Goal: Task Accomplishment & Management: Manage account settings

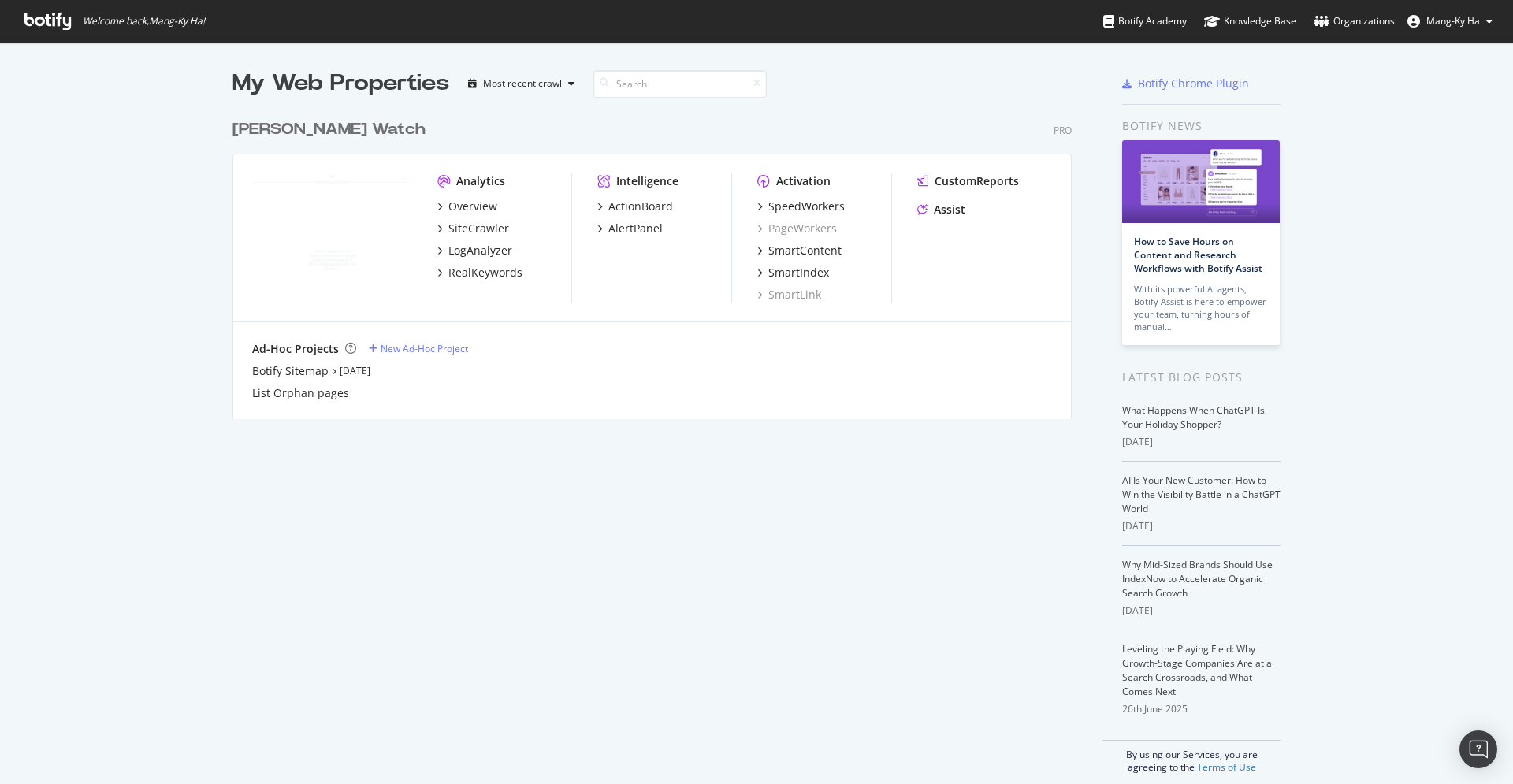
scroll to position [784, 1513]
click at [488, 234] on div "SiteCrawler" at bounding box center [479, 228] width 60 height 16
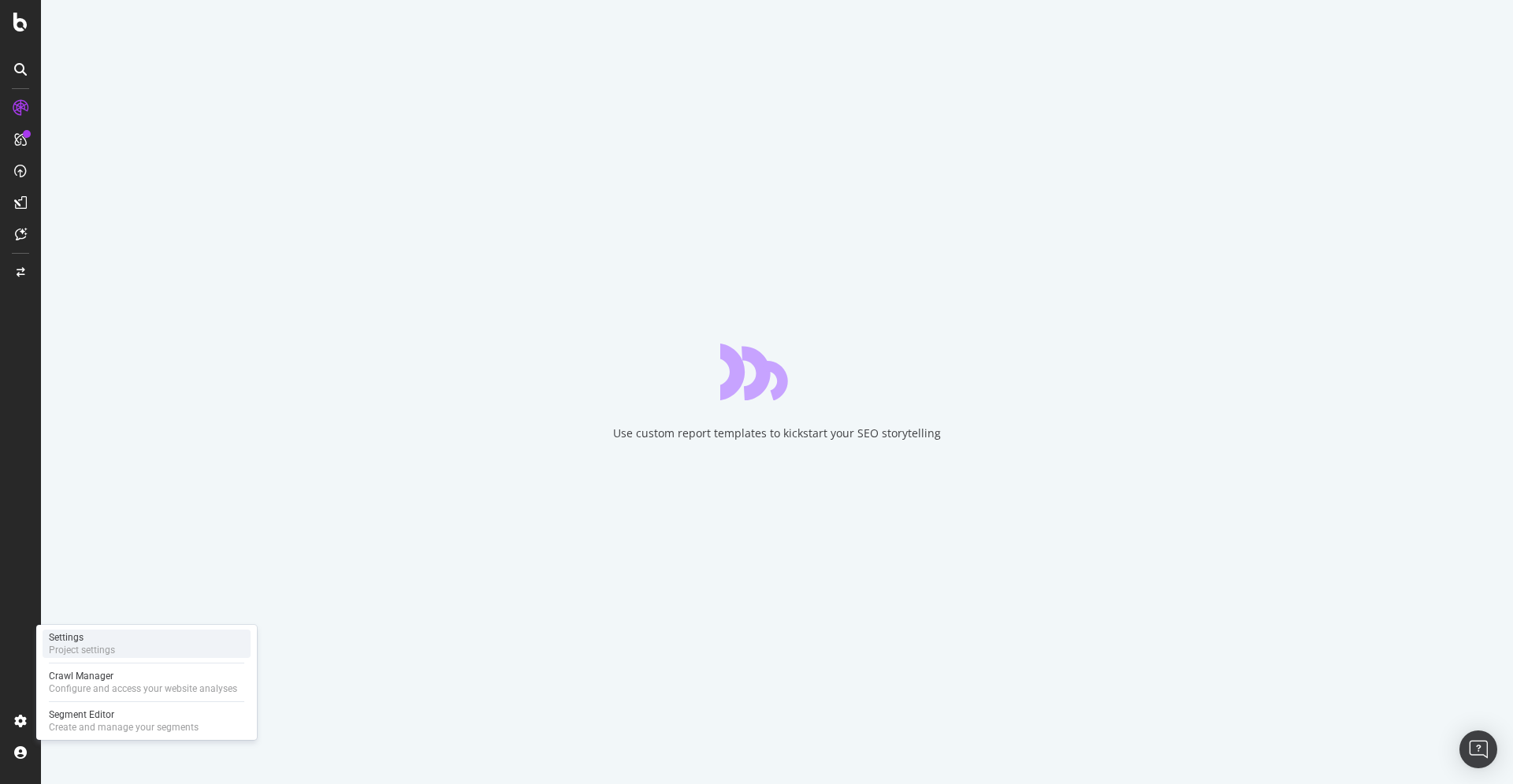
click at [109, 647] on div "Project settings" at bounding box center [82, 649] width 66 height 12
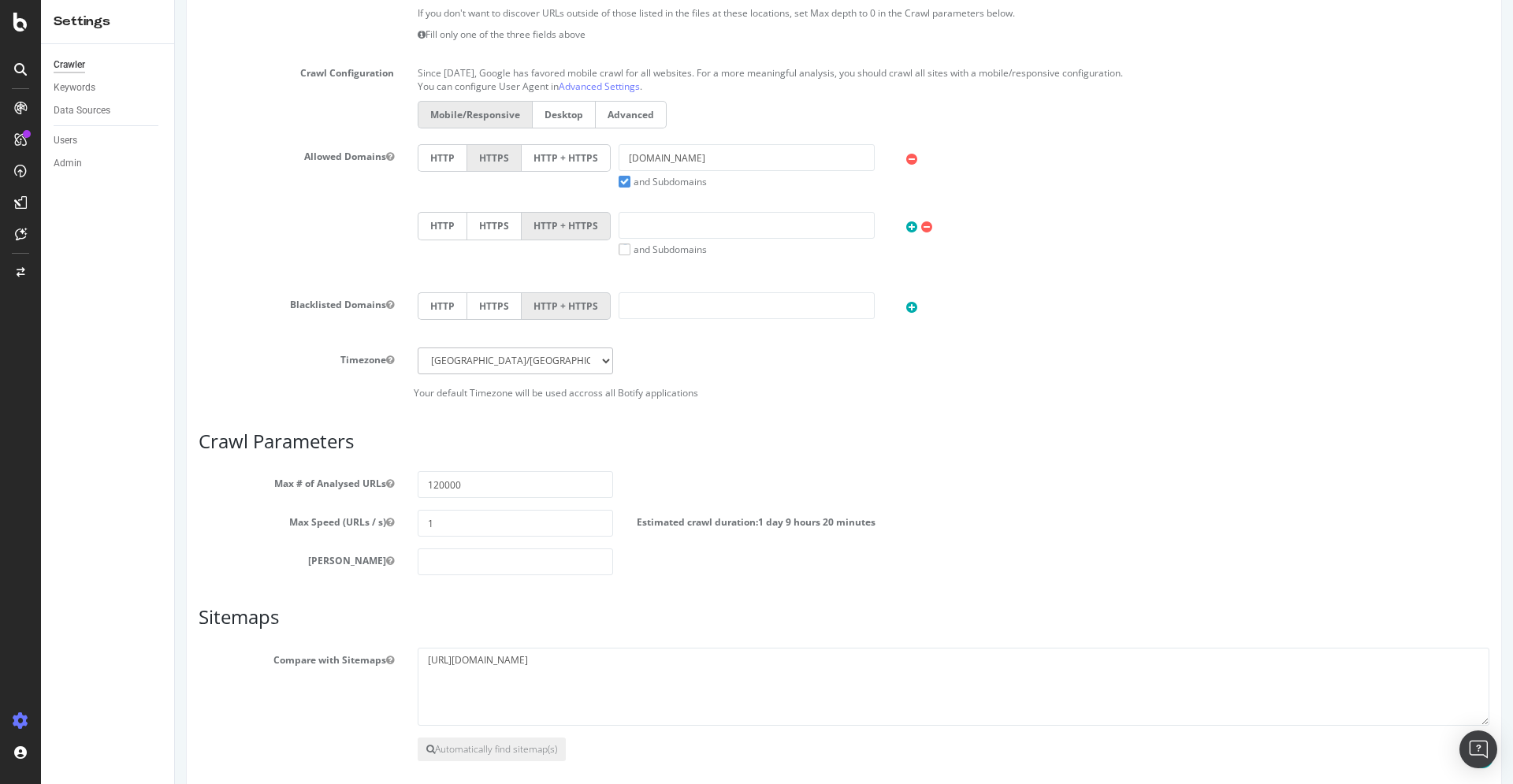
scroll to position [474, 0]
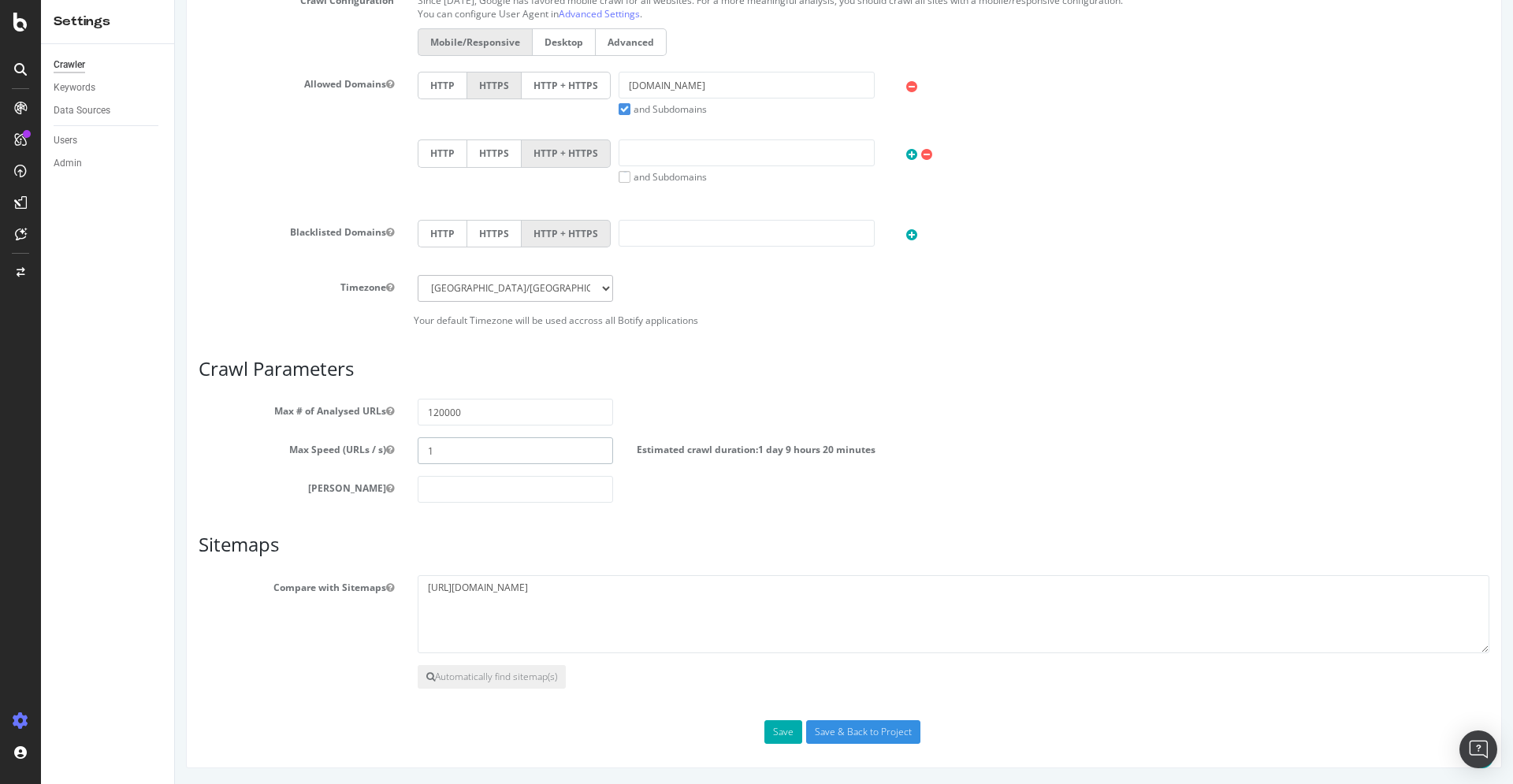
drag, startPoint x: 416, startPoint y: 453, endPoint x: 401, endPoint y: 453, distance: 15.0
click at [417, 453] on input "1" at bounding box center [515, 450] width 195 height 27
type input "3"
click at [873, 734] on input "Save & Back to Project" at bounding box center [864, 731] width 114 height 24
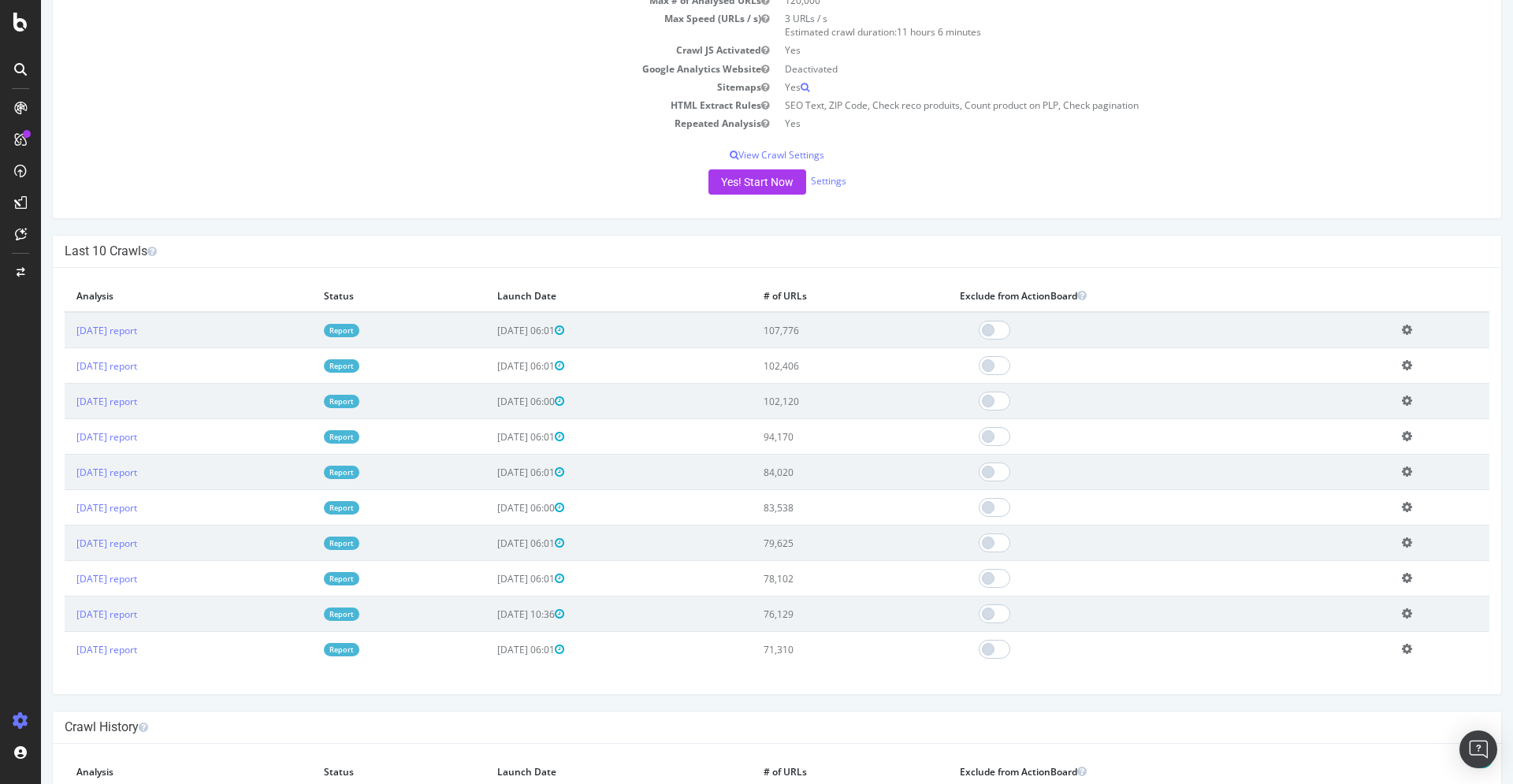
scroll to position [321, 0]
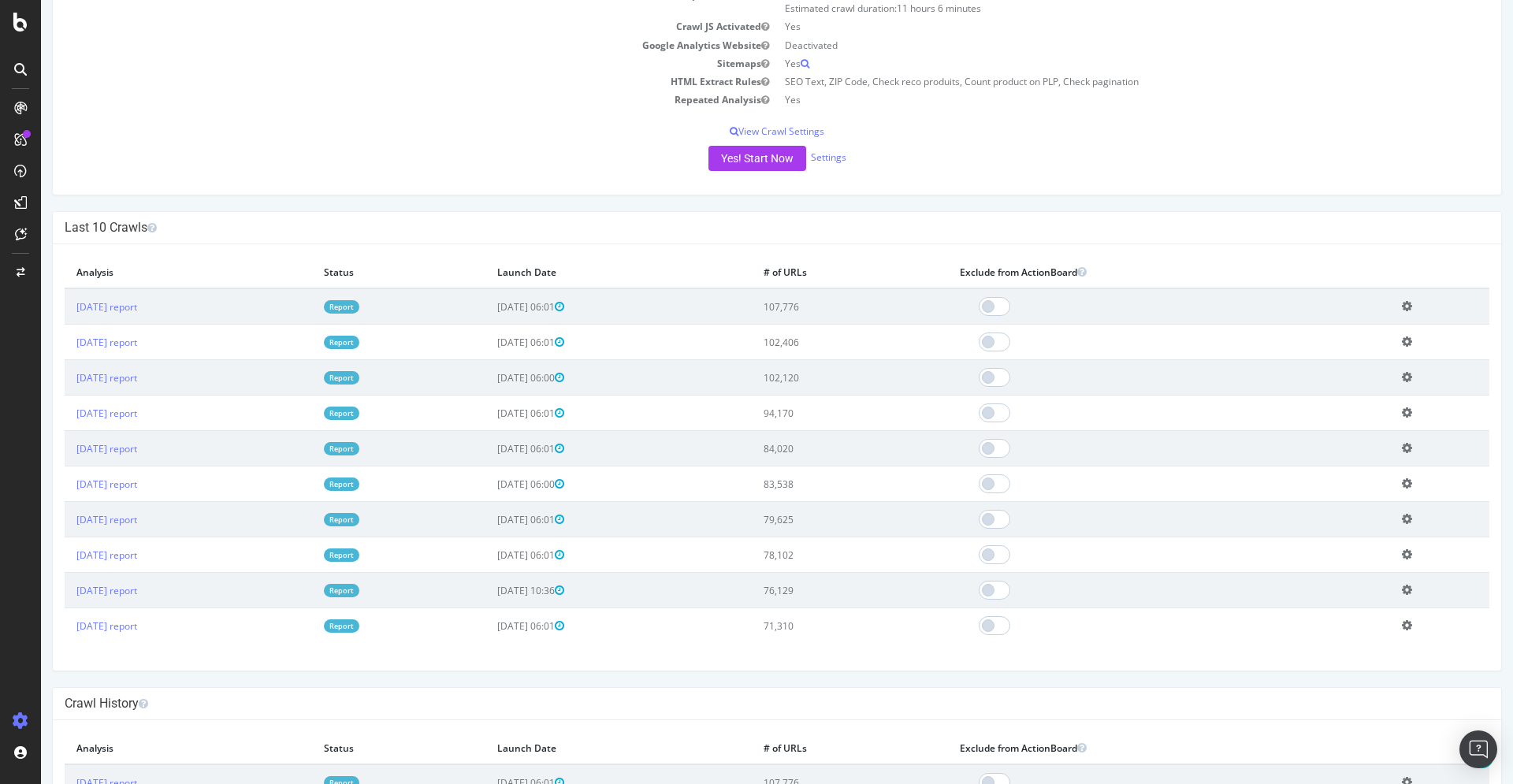
click at [483, 123] on div "Project Name [PERSON_NAME] Watch Allowed Domains https://*.[DOMAIN_NAME] Start …" at bounding box center [777, 48] width 1448 height 294
